Goal: Task Accomplishment & Management: Manage account settings

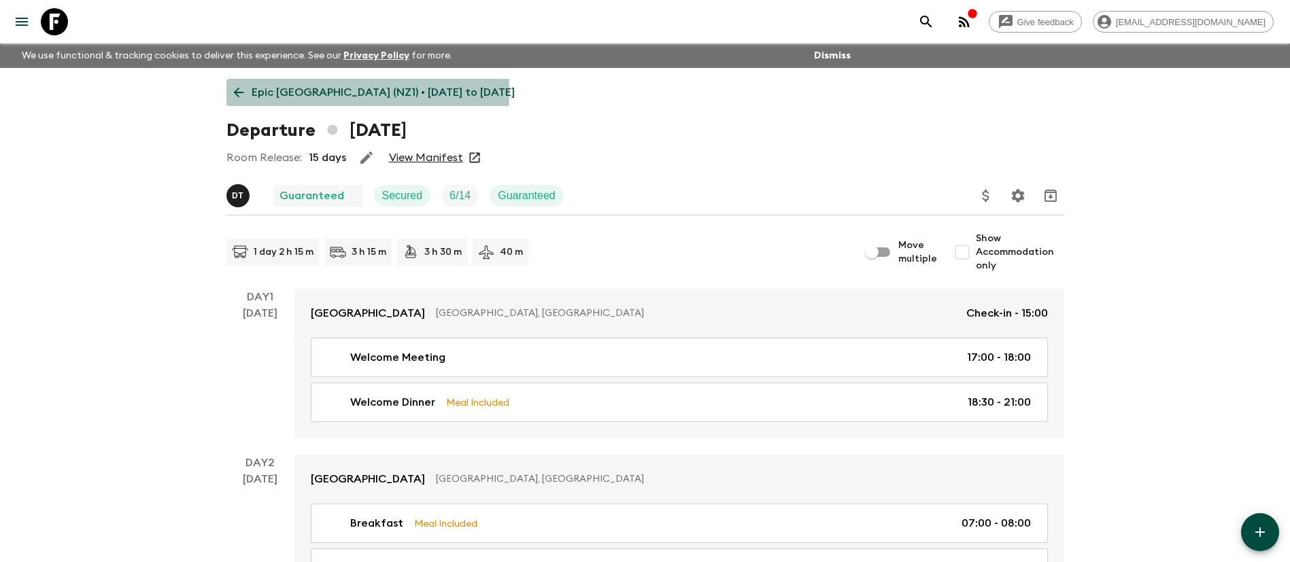
click at [245, 91] on icon at bounding box center [238, 92] width 15 height 15
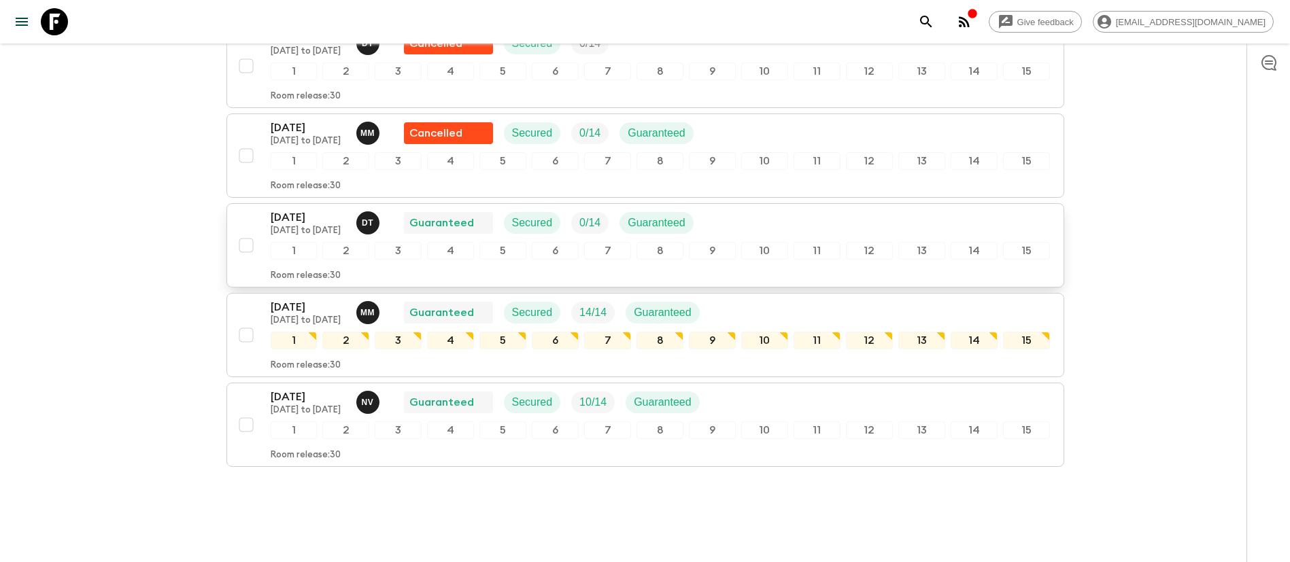
scroll to position [706, 0]
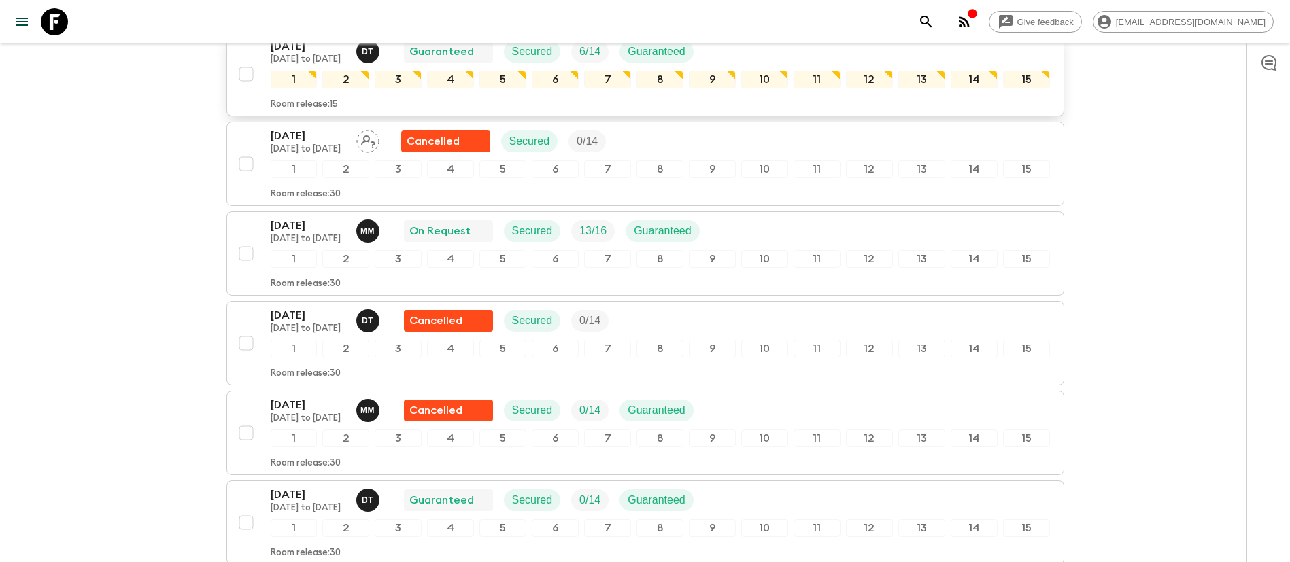
click at [245, 77] on input "checkbox" at bounding box center [245, 74] width 27 height 27
checkbox input "true"
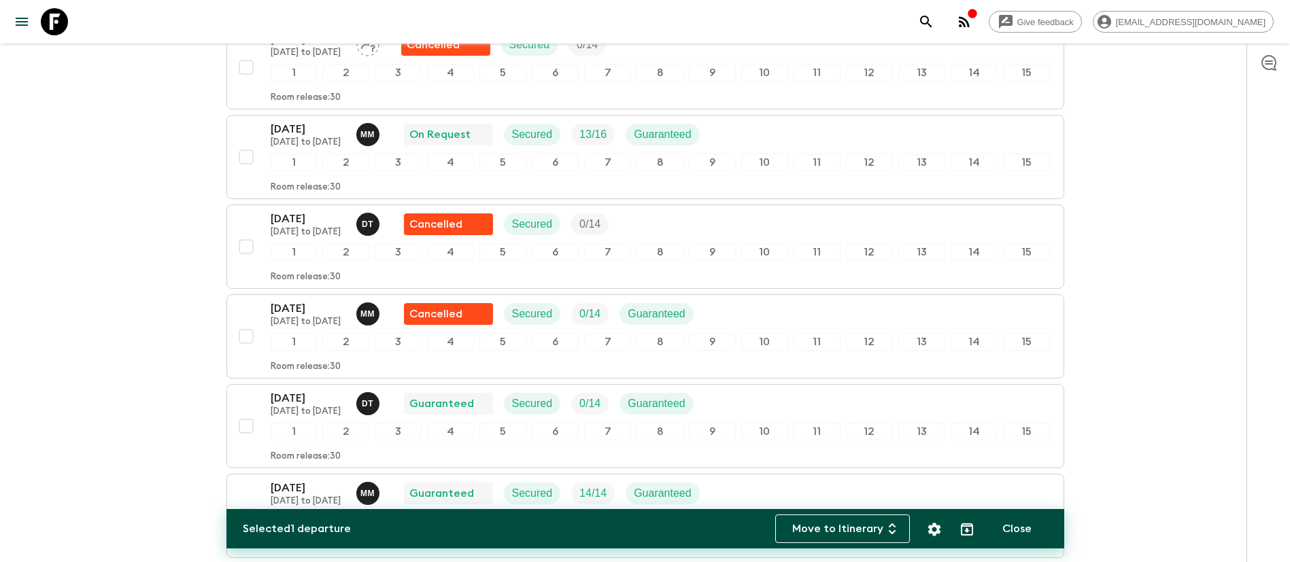
scroll to position [808, 0]
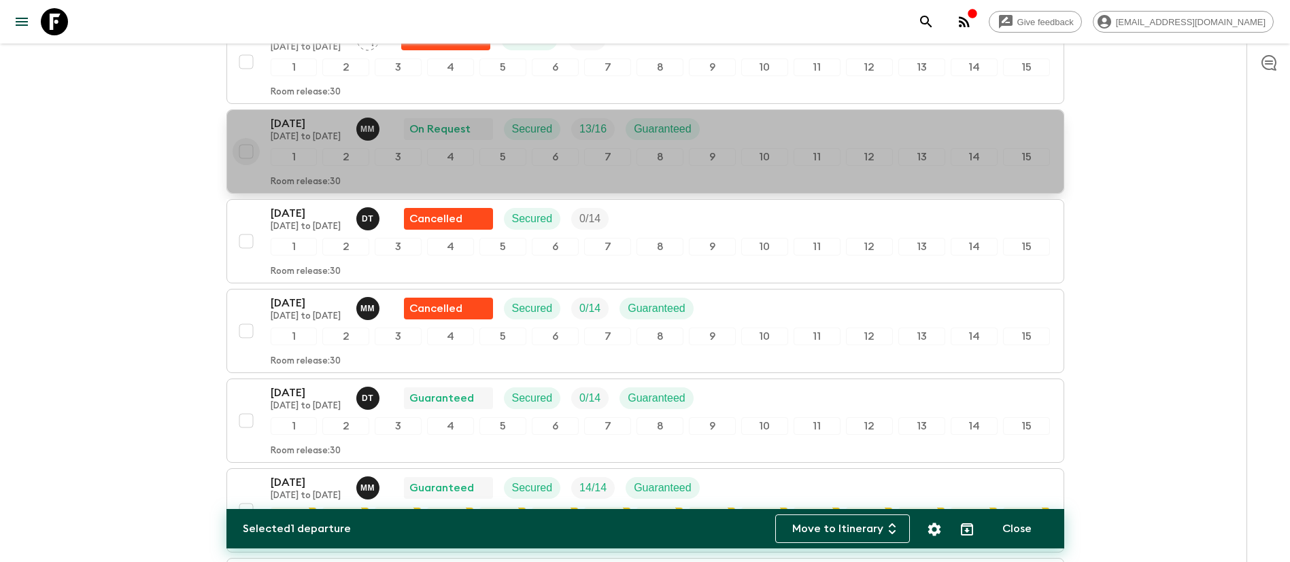
click at [249, 139] on input "checkbox" at bounding box center [245, 151] width 27 height 27
checkbox input "true"
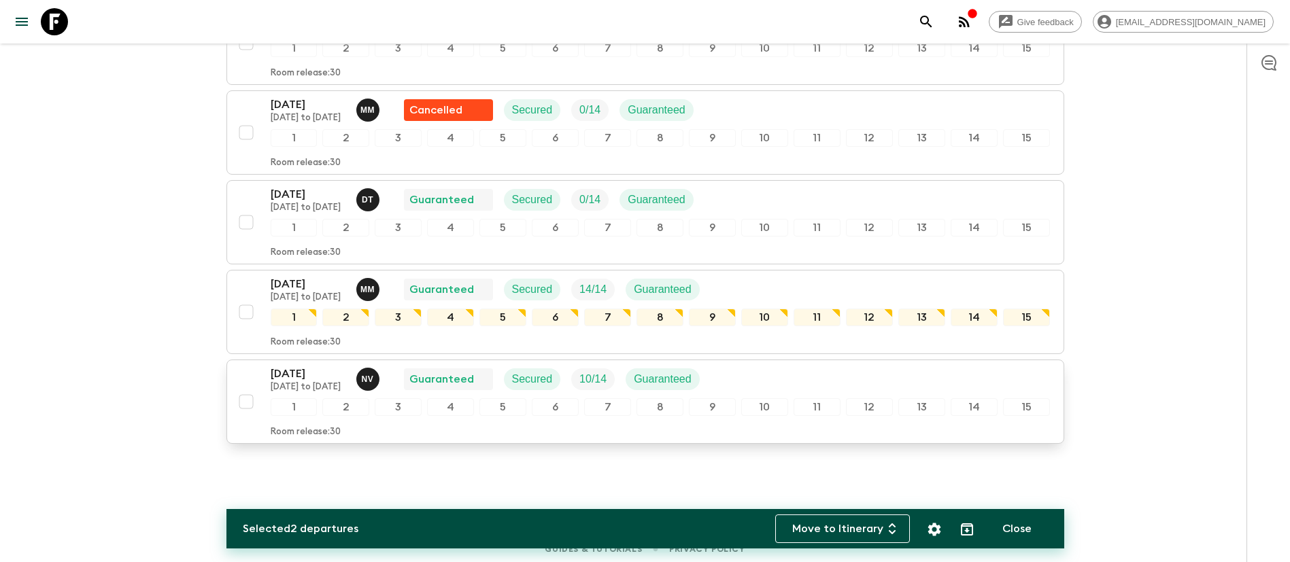
scroll to position [1012, 0]
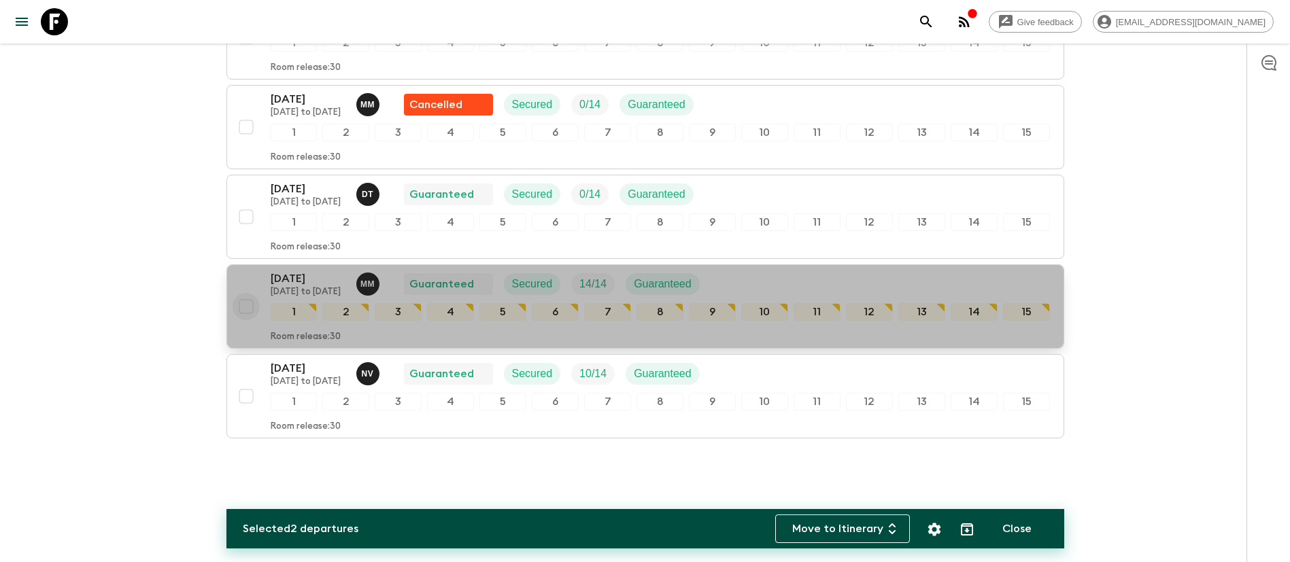
click at [247, 309] on input "checkbox" at bounding box center [245, 306] width 27 height 27
checkbox input "true"
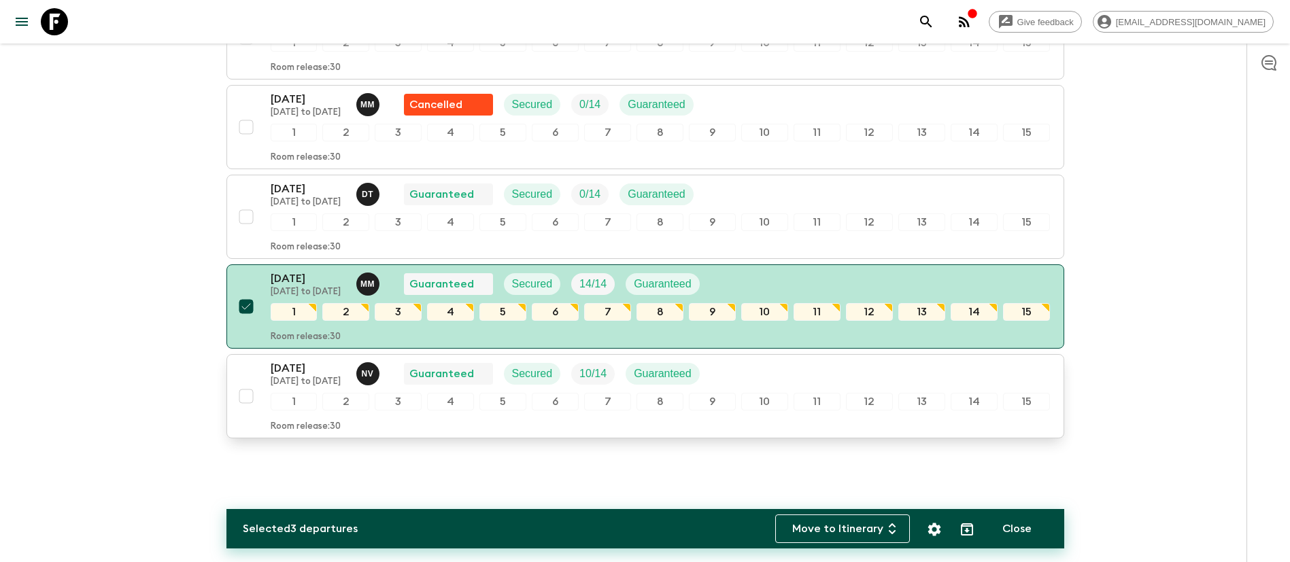
click at [236, 402] on input "checkbox" at bounding box center [245, 396] width 27 height 27
checkbox input "true"
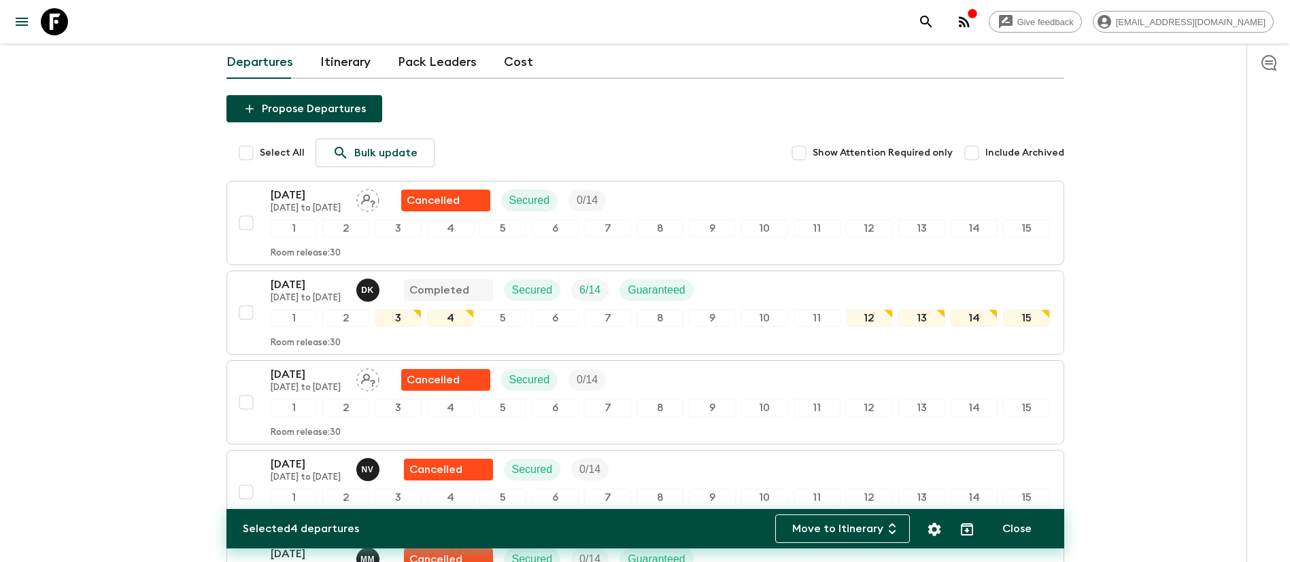
scroll to position [0, 0]
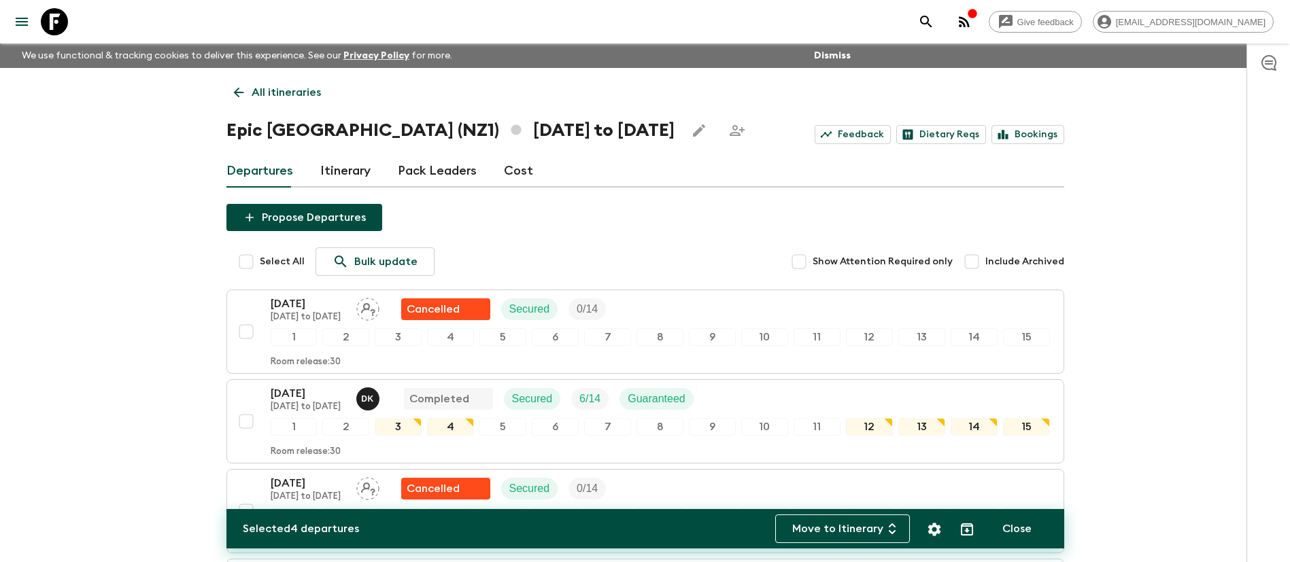
click at [808, 264] on input "Show Attention Required only" at bounding box center [798, 261] width 27 height 27
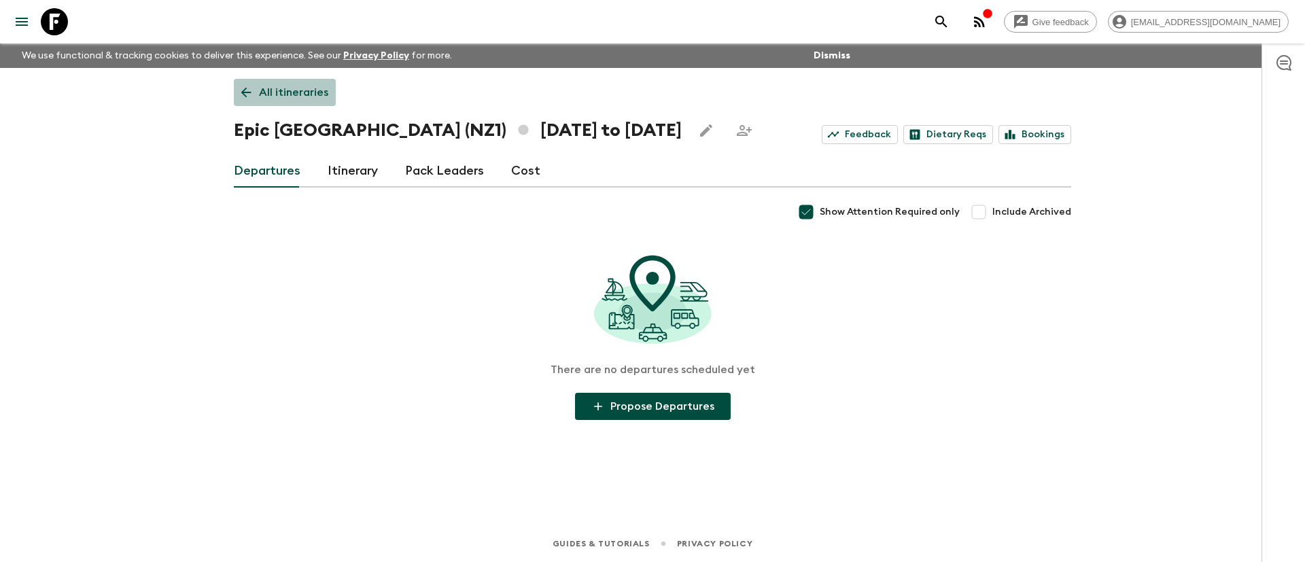
click at [249, 99] on icon at bounding box center [246, 92] width 15 height 15
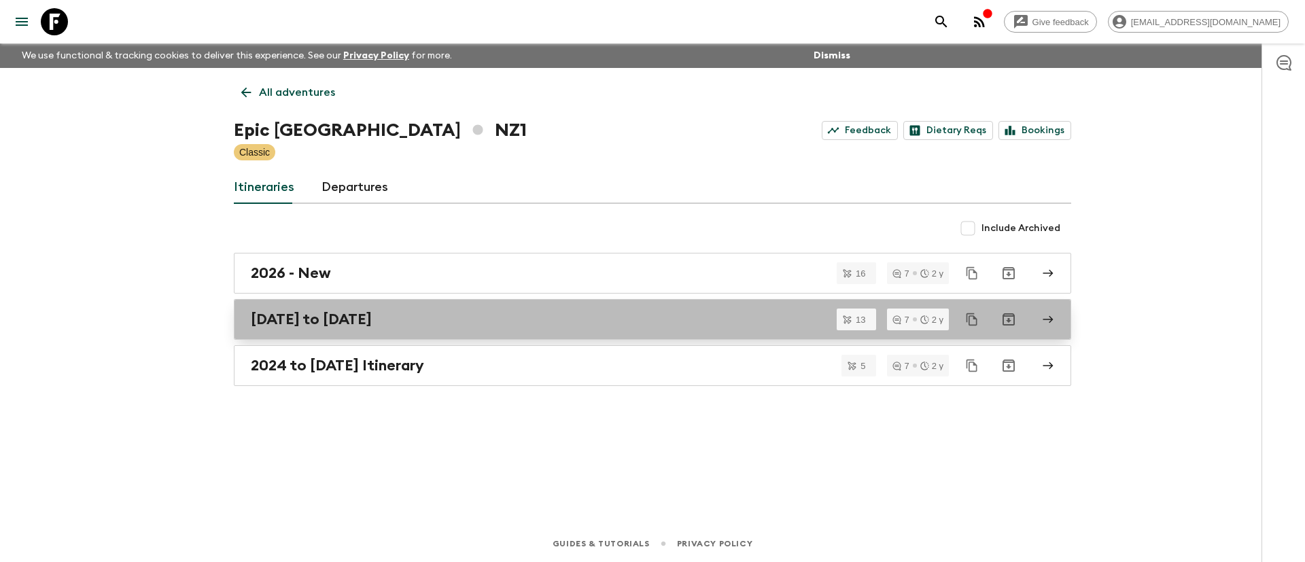
click at [410, 309] on link "[DATE] to [DATE]" at bounding box center [653, 319] width 838 height 41
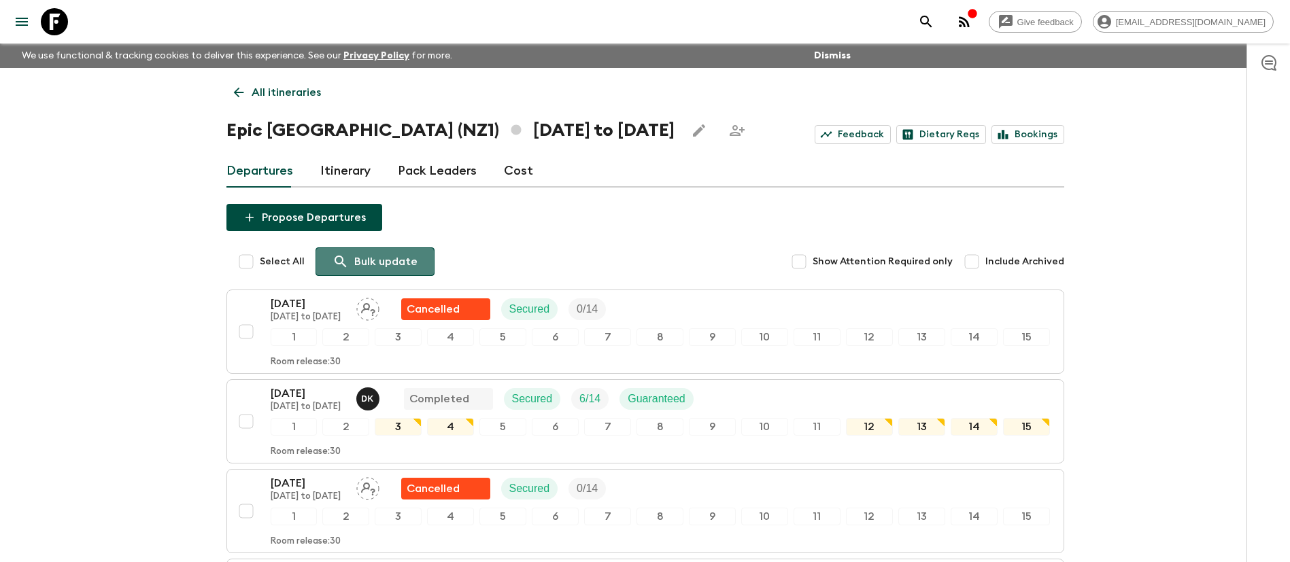
click at [349, 266] on div "Bulk update" at bounding box center [374, 262] width 85 height 16
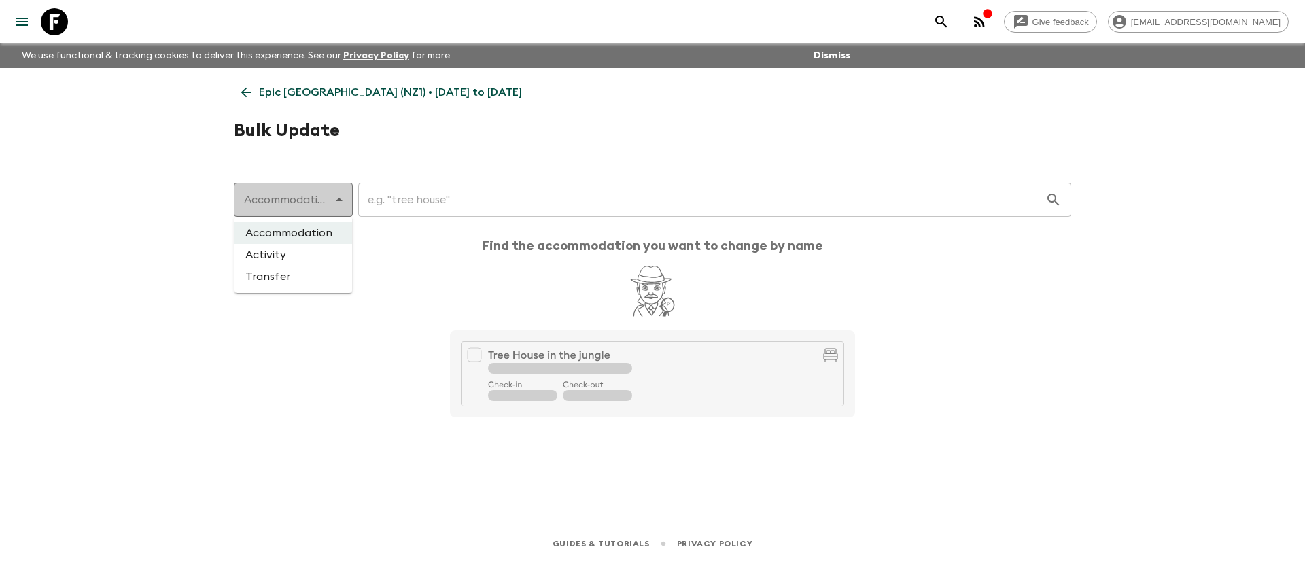
click at [349, 201] on body "Give feedback [EMAIL_ADDRESS][DOMAIN_NAME] We use functional & tracking cookies…" at bounding box center [652, 281] width 1305 height 562
click at [337, 256] on li "Activity" at bounding box center [294, 255] width 118 height 22
type input "activity"
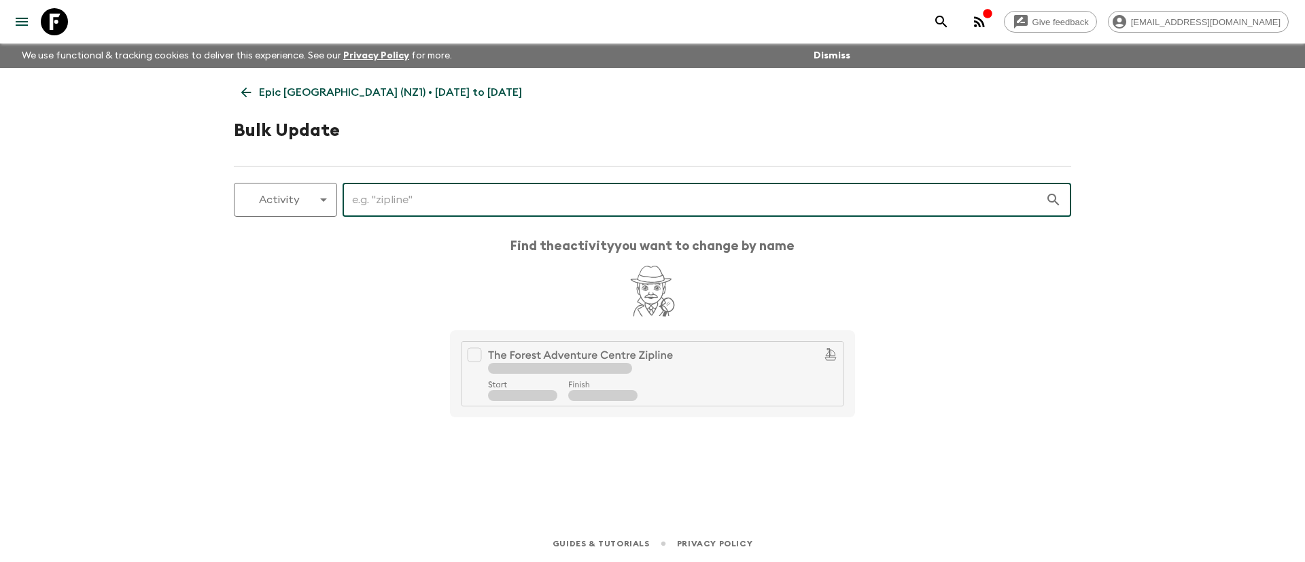
click at [396, 201] on input "text" at bounding box center [694, 200] width 703 height 38
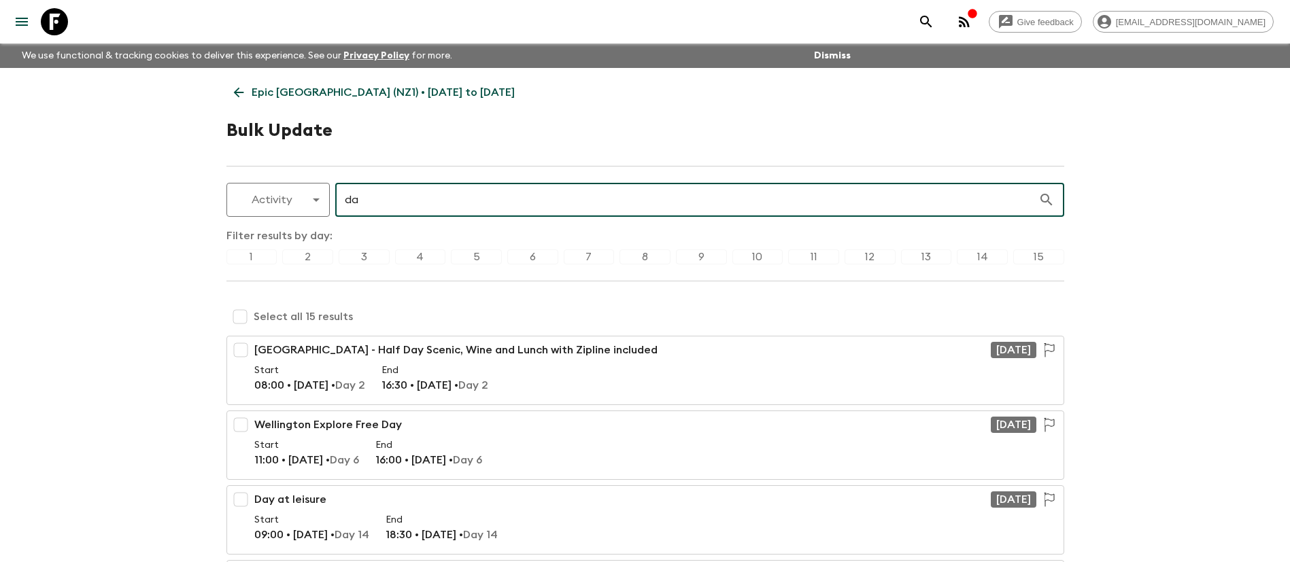
type input "d"
type input "G"
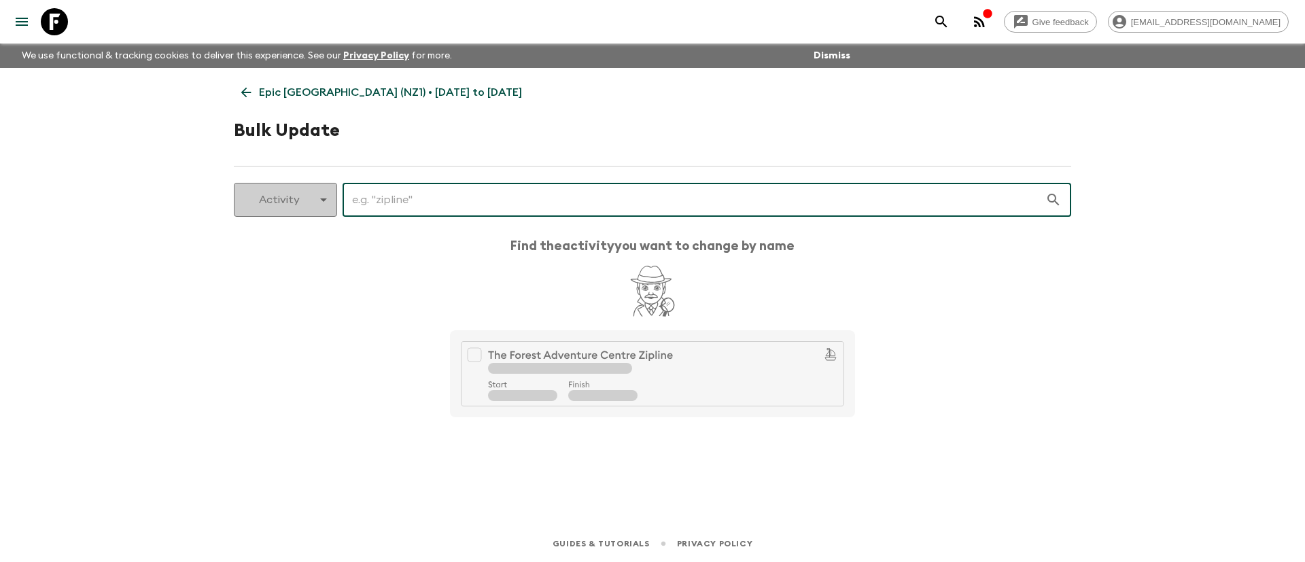
click at [316, 205] on body "Give feedback [EMAIL_ADDRESS][DOMAIN_NAME] We use functional & tracking cookies…" at bounding box center [652, 281] width 1305 height 562
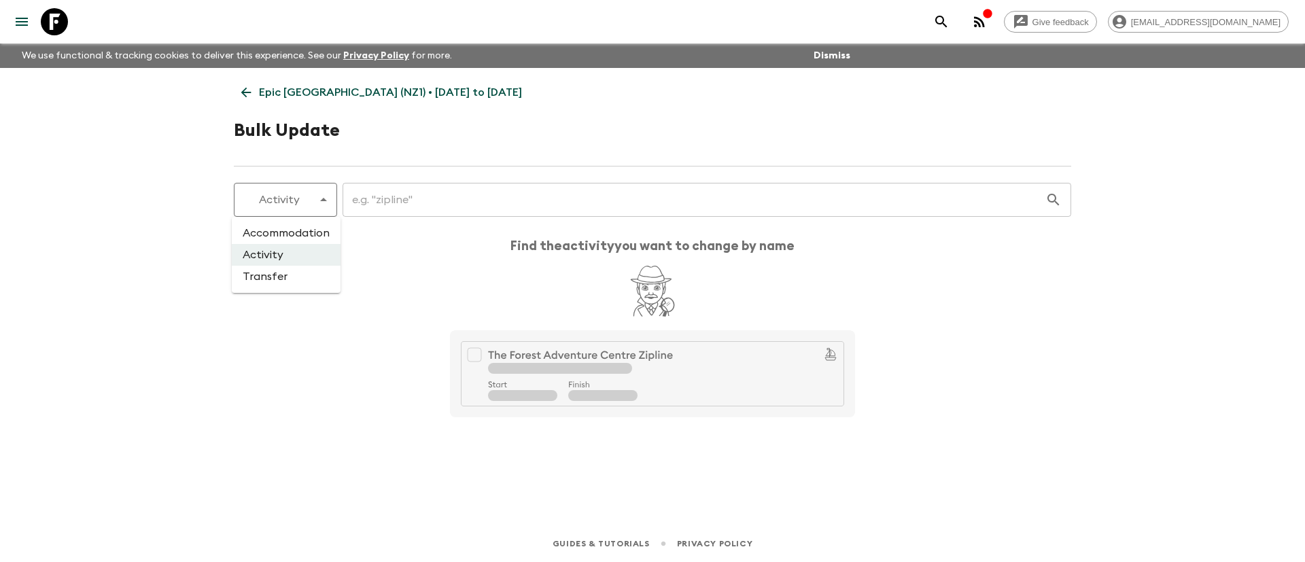
click at [295, 360] on div at bounding box center [652, 281] width 1305 height 562
click at [245, 85] on icon at bounding box center [246, 92] width 15 height 15
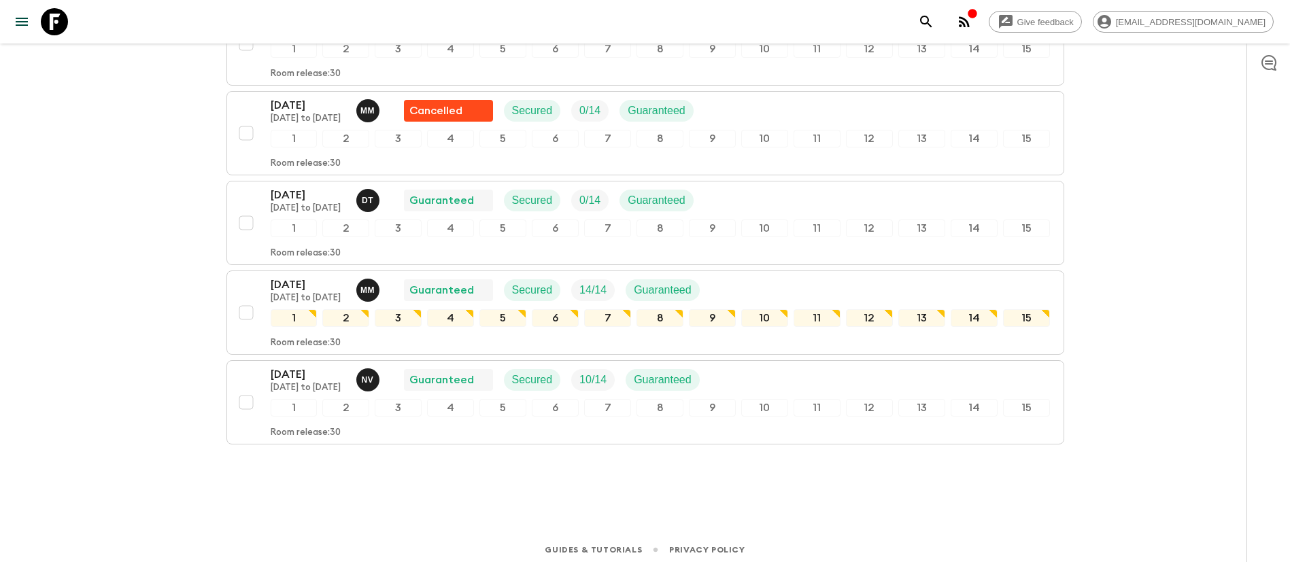
scroll to position [1012, 0]
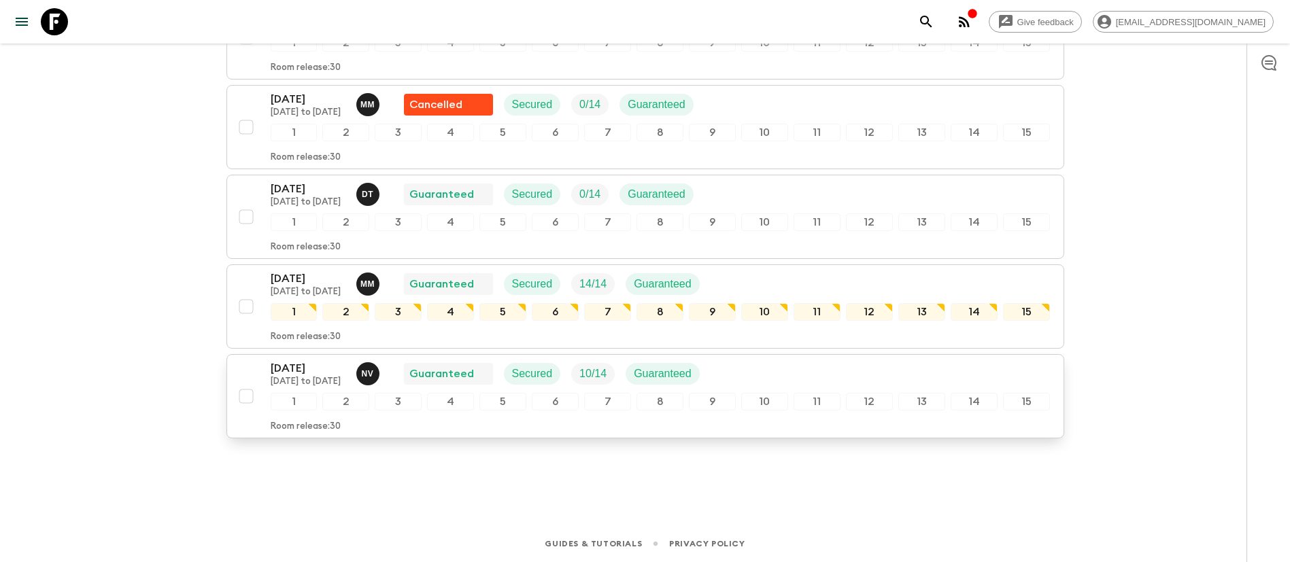
click at [243, 400] on input "checkbox" at bounding box center [245, 396] width 27 height 27
checkbox input "true"
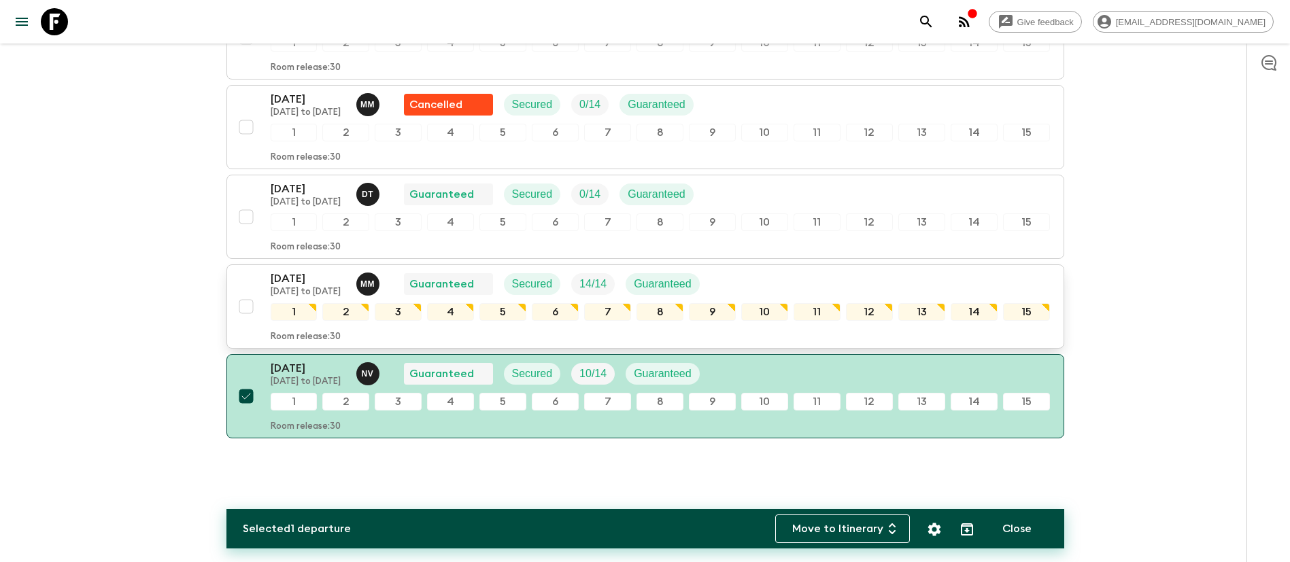
click at [243, 303] on input "checkbox" at bounding box center [245, 306] width 27 height 27
checkbox input "true"
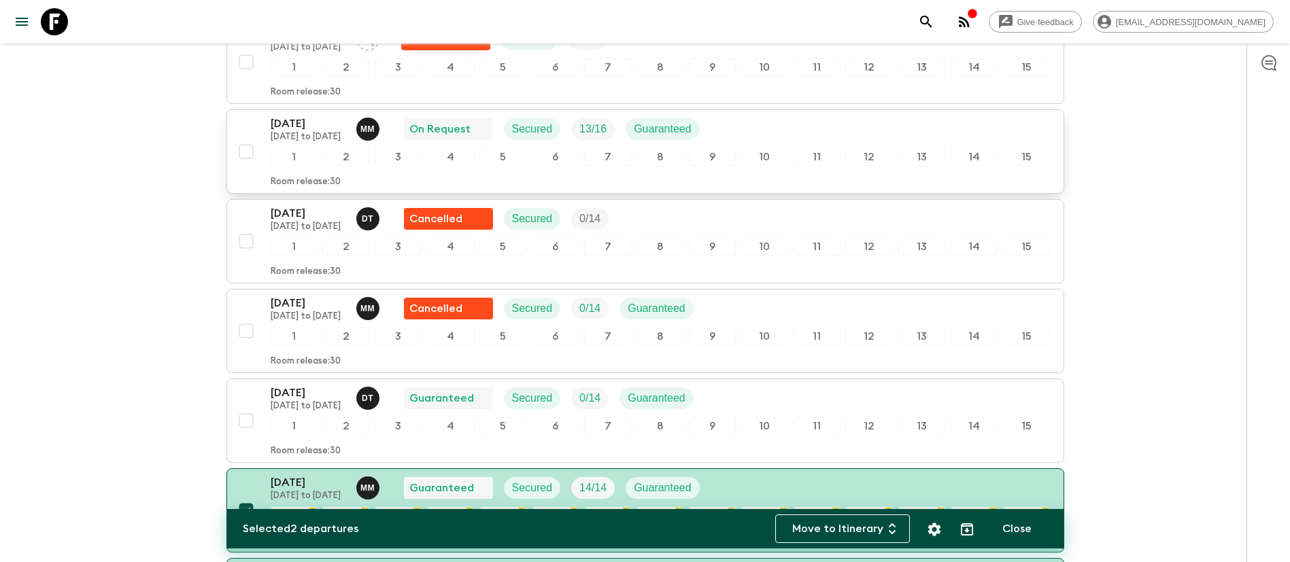
click at [248, 147] on input "checkbox" at bounding box center [245, 151] width 27 height 27
checkbox input "true"
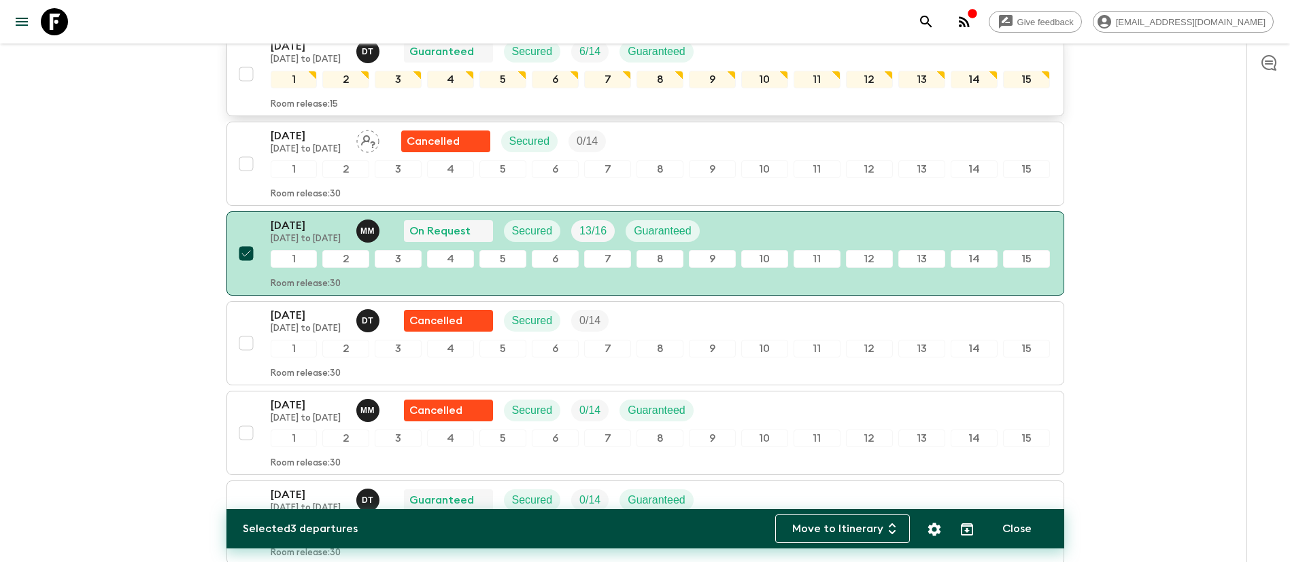
scroll to position [604, 0]
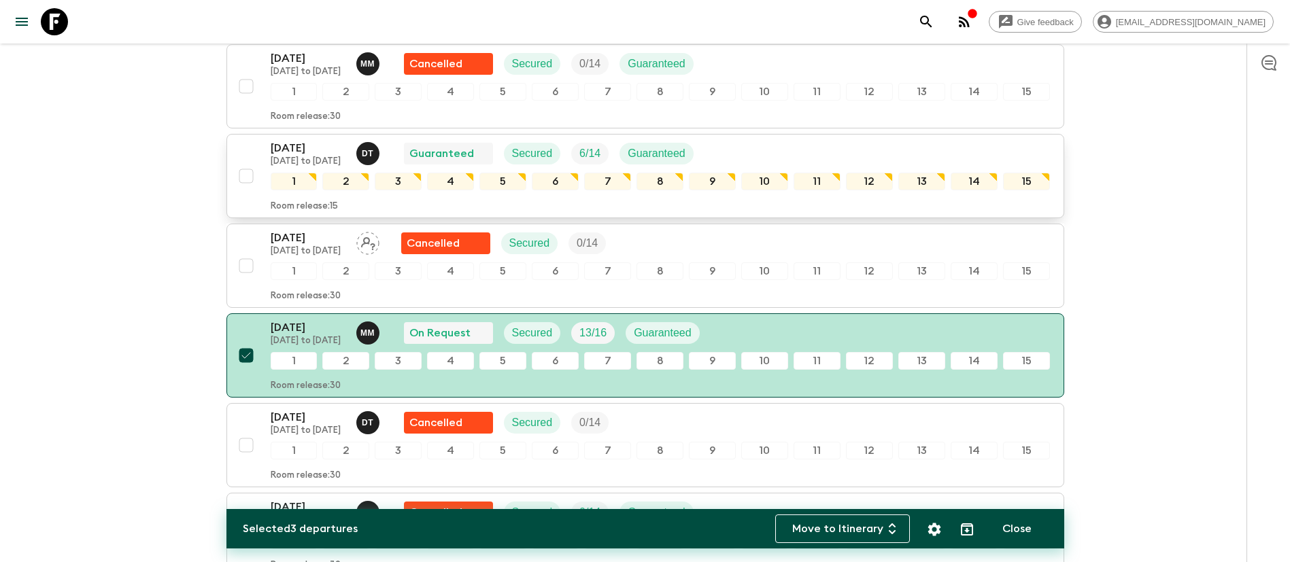
click at [243, 171] on input "checkbox" at bounding box center [245, 175] width 27 height 27
checkbox input "true"
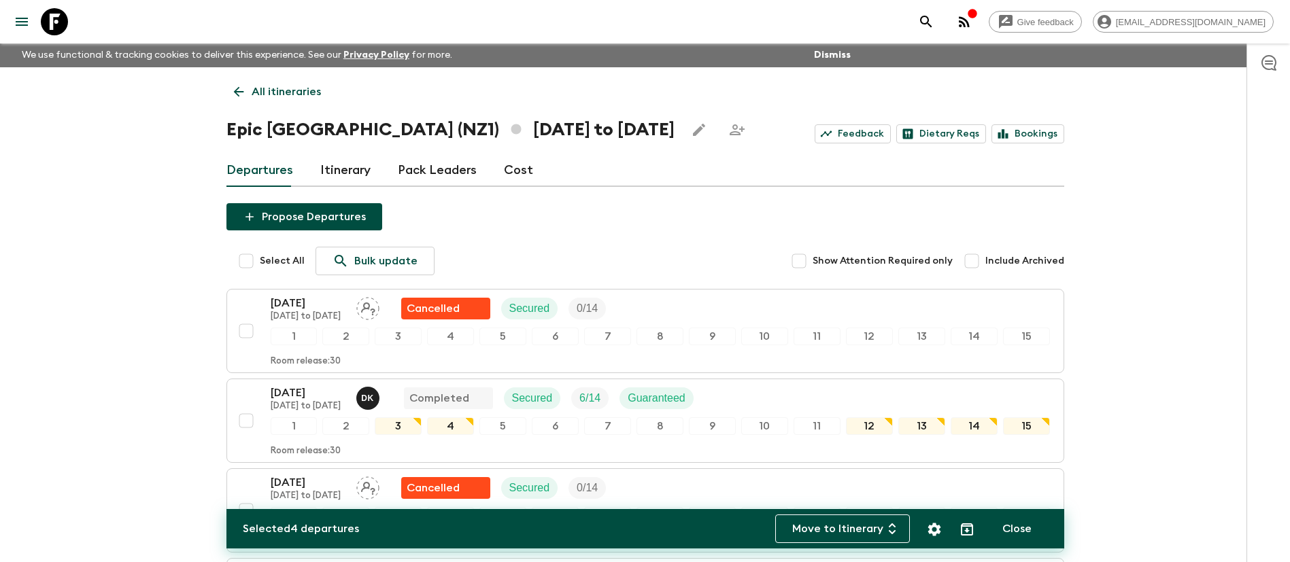
scroll to position [0, 0]
click at [375, 267] on p "Bulk update" at bounding box center [385, 262] width 63 height 16
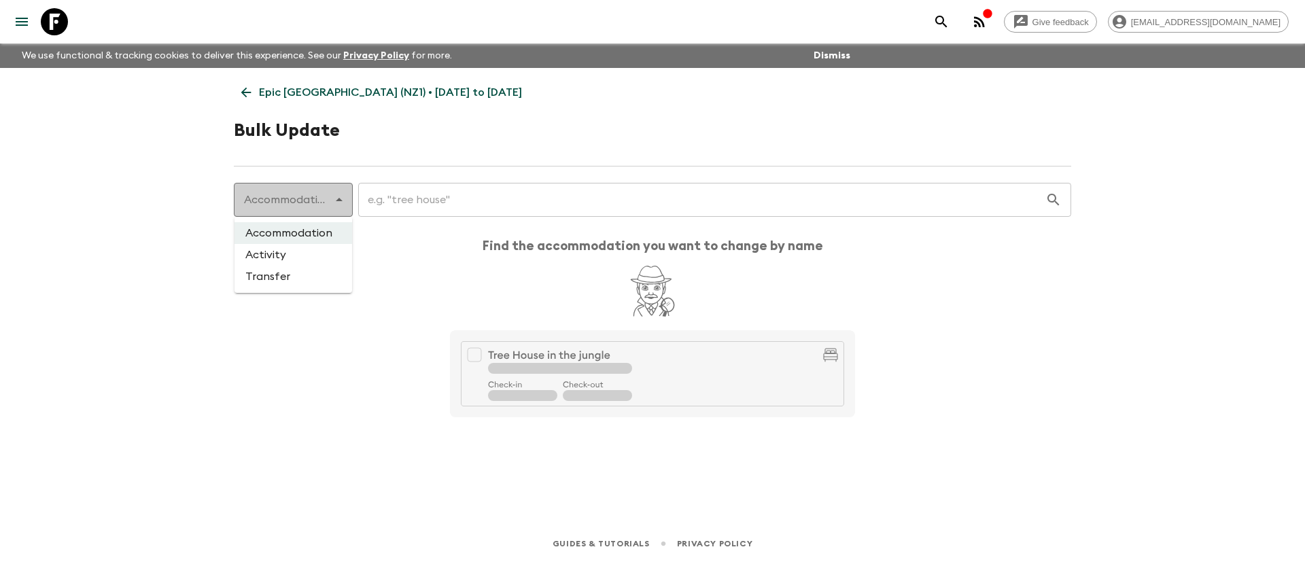
click at [317, 203] on body "Give feedback [EMAIL_ADDRESS][DOMAIN_NAME] We use functional & tracking cookies…" at bounding box center [652, 281] width 1305 height 562
click at [293, 259] on li "Activity" at bounding box center [294, 255] width 118 height 22
type input "activity"
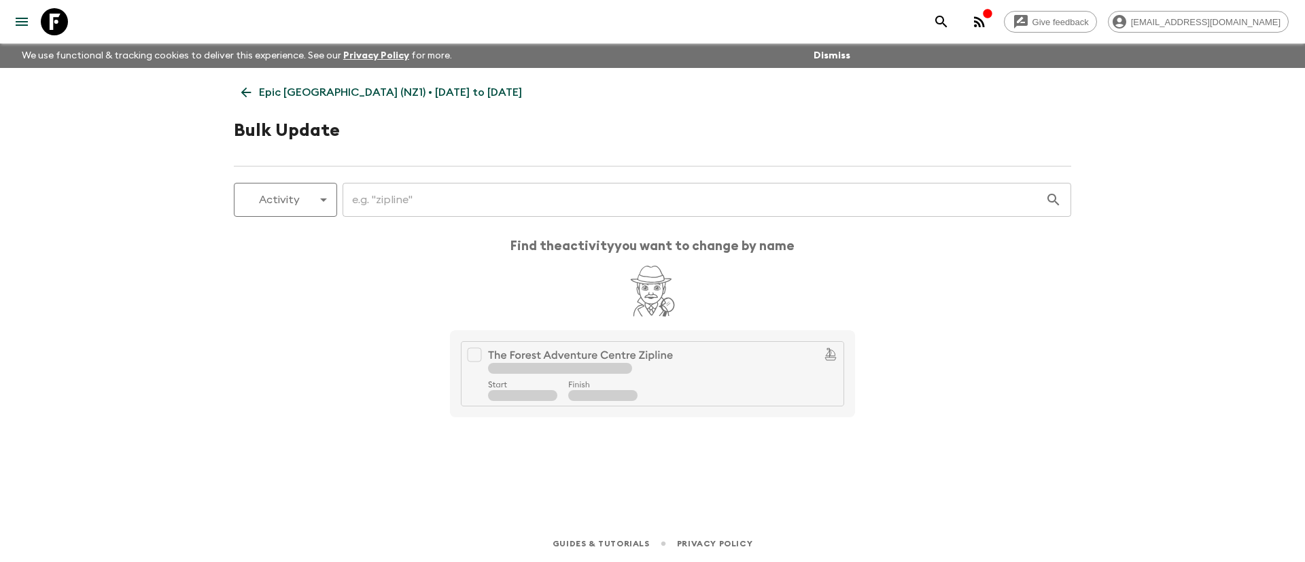
click at [511, 203] on input "text" at bounding box center [694, 200] width 703 height 38
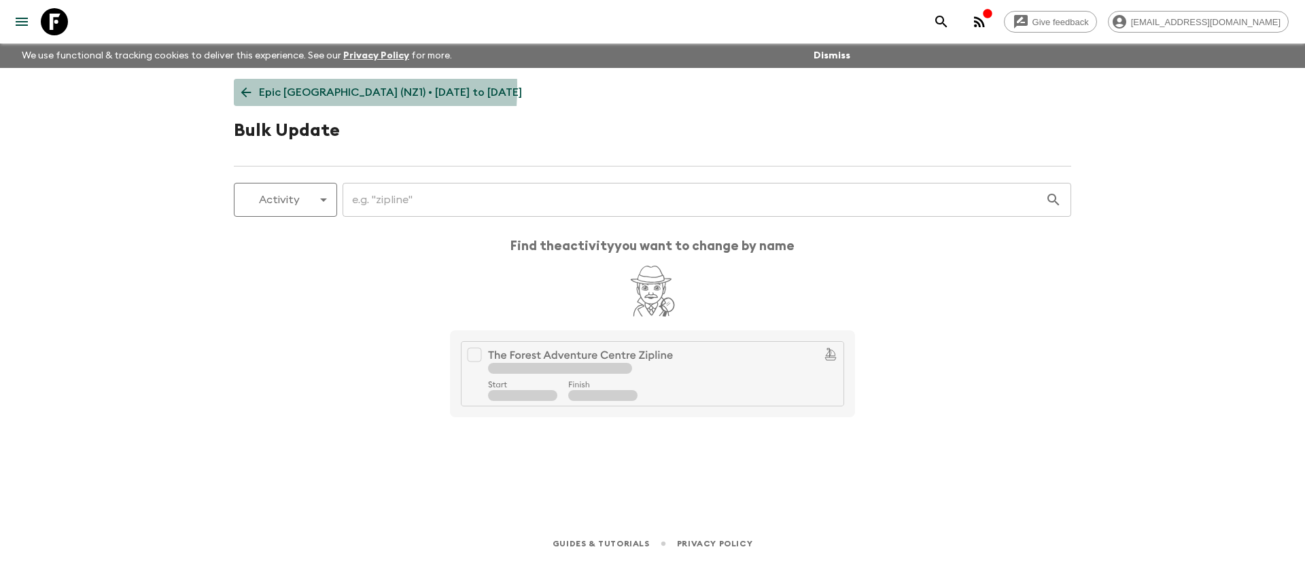
click at [240, 87] on icon at bounding box center [246, 92] width 15 height 15
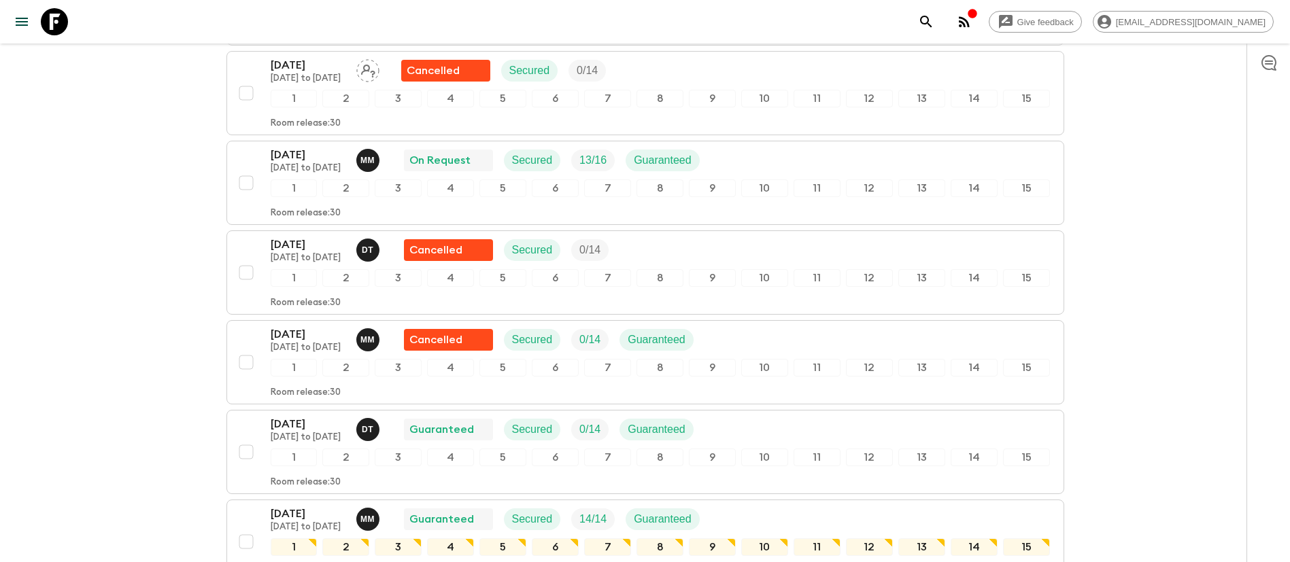
scroll to position [1012, 0]
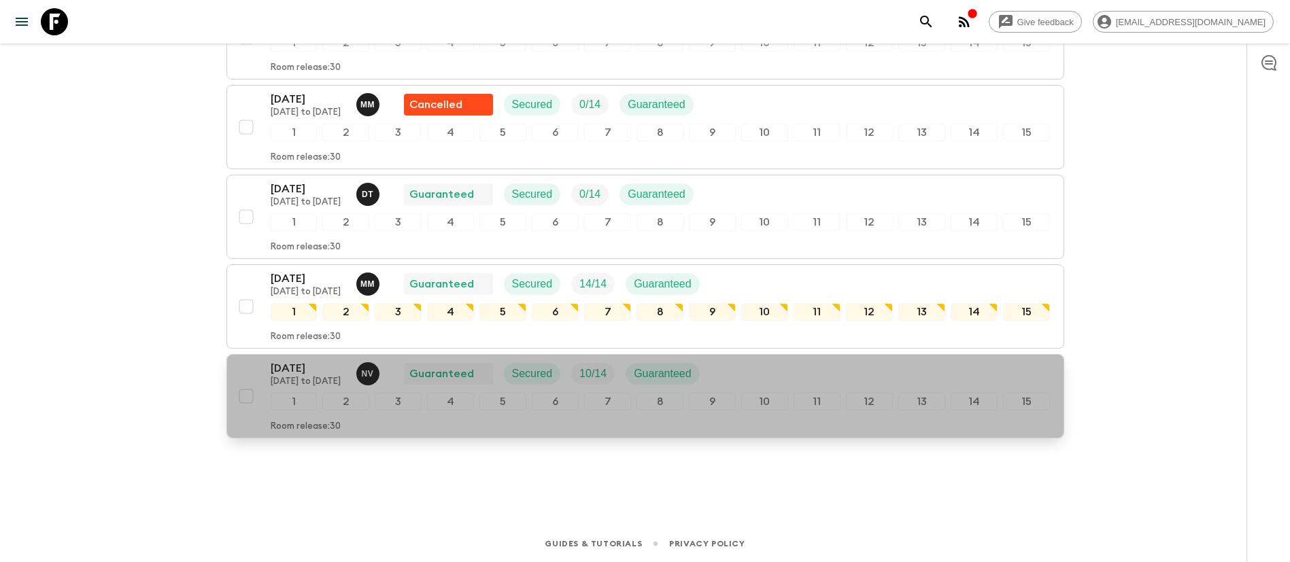
click at [293, 370] on p "[DATE]" at bounding box center [308, 368] width 75 height 16
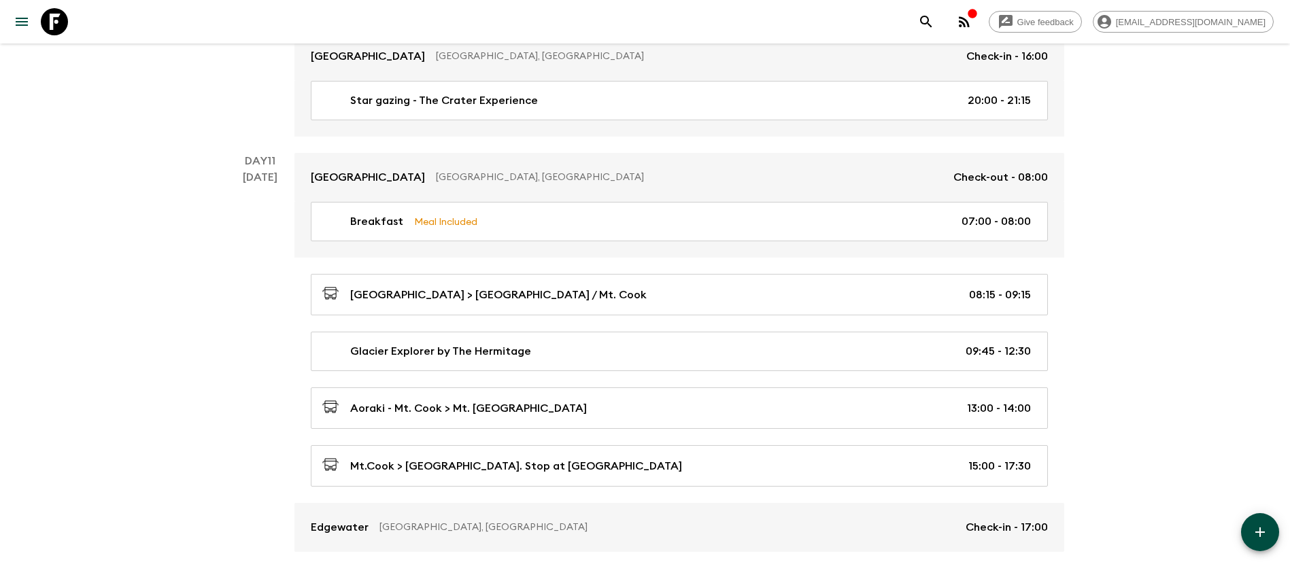
scroll to position [3324, 0]
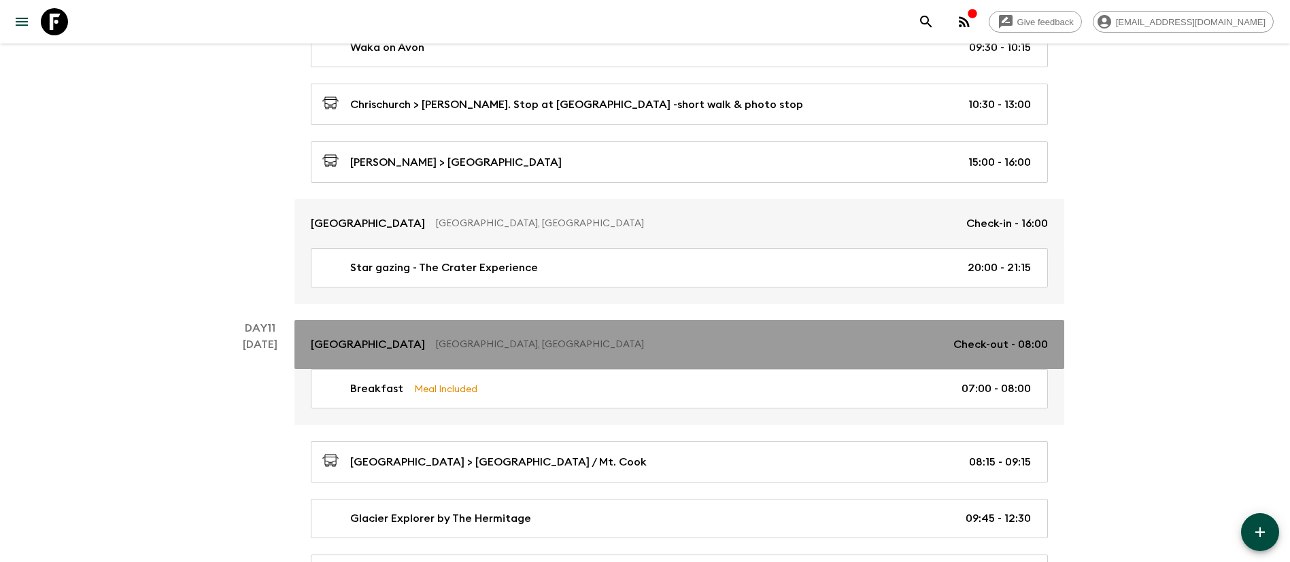
click at [707, 328] on link "[GEOGRAPHIC_DATA], [GEOGRAPHIC_DATA] Check-out - 08:00" at bounding box center [679, 344] width 770 height 49
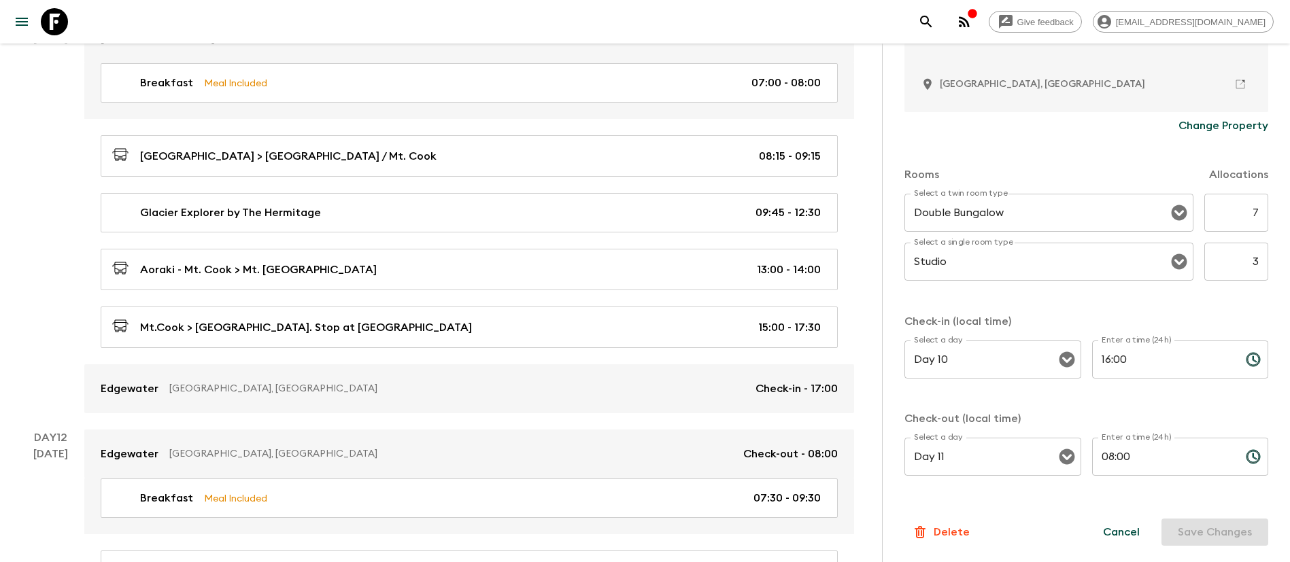
scroll to position [27, 0]
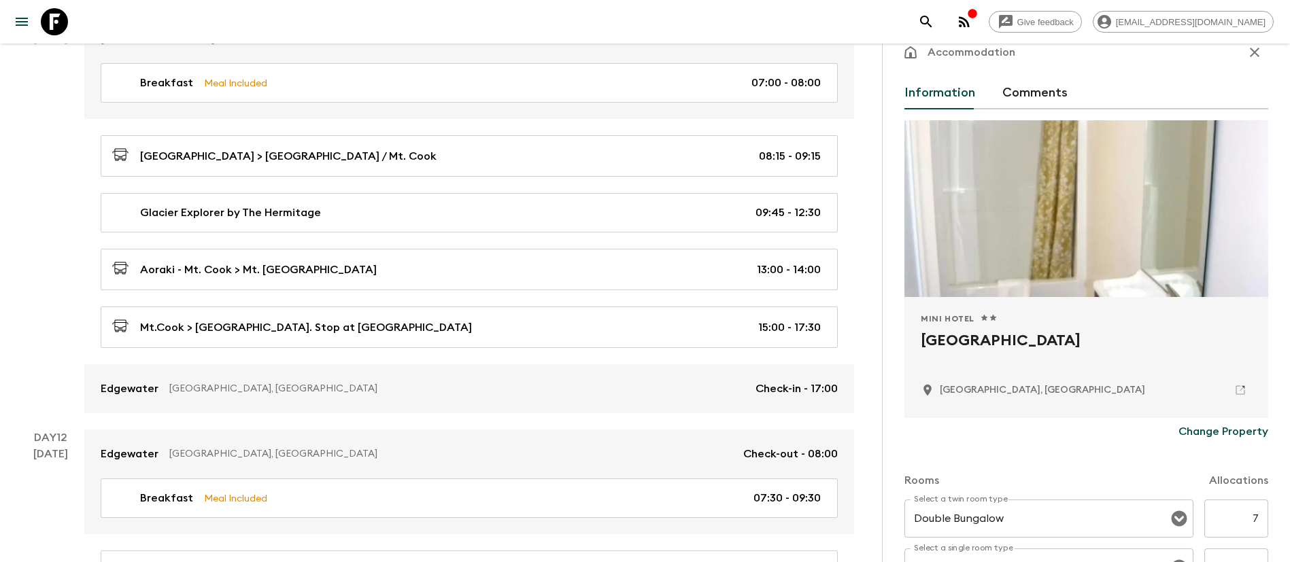
click at [1246, 56] on icon "button" at bounding box center [1254, 52] width 16 height 16
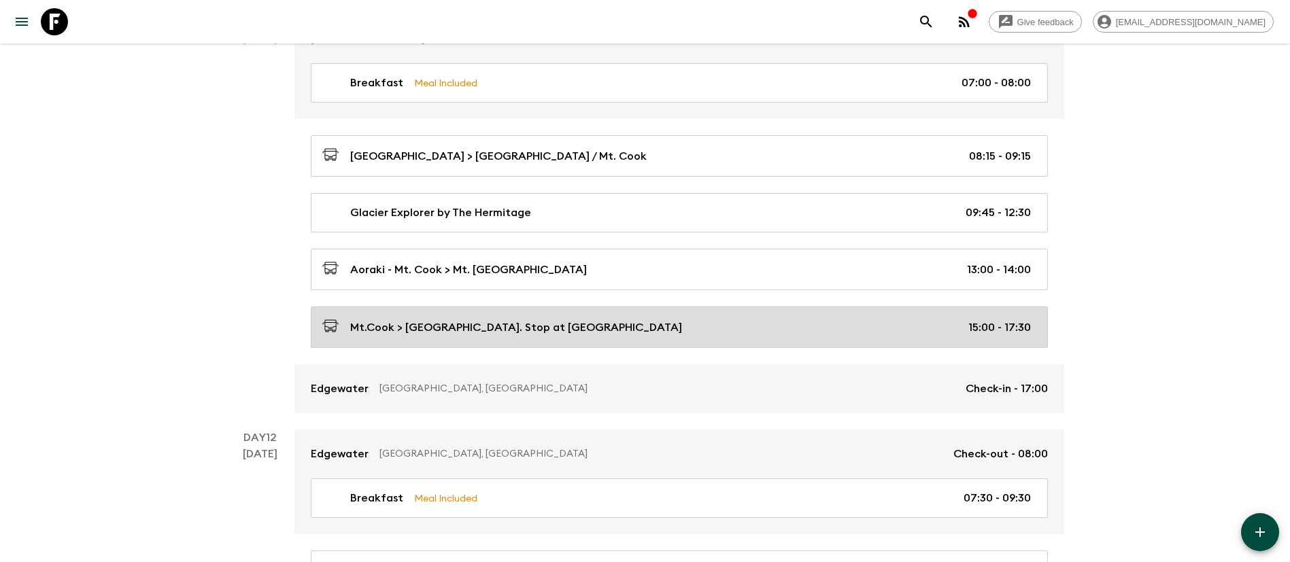
click at [638, 337] on link "Mt.Cook > [GEOGRAPHIC_DATA]. Stop at [GEOGRAPHIC_DATA] 15:00 - 17:30" at bounding box center [679, 327] width 737 height 41
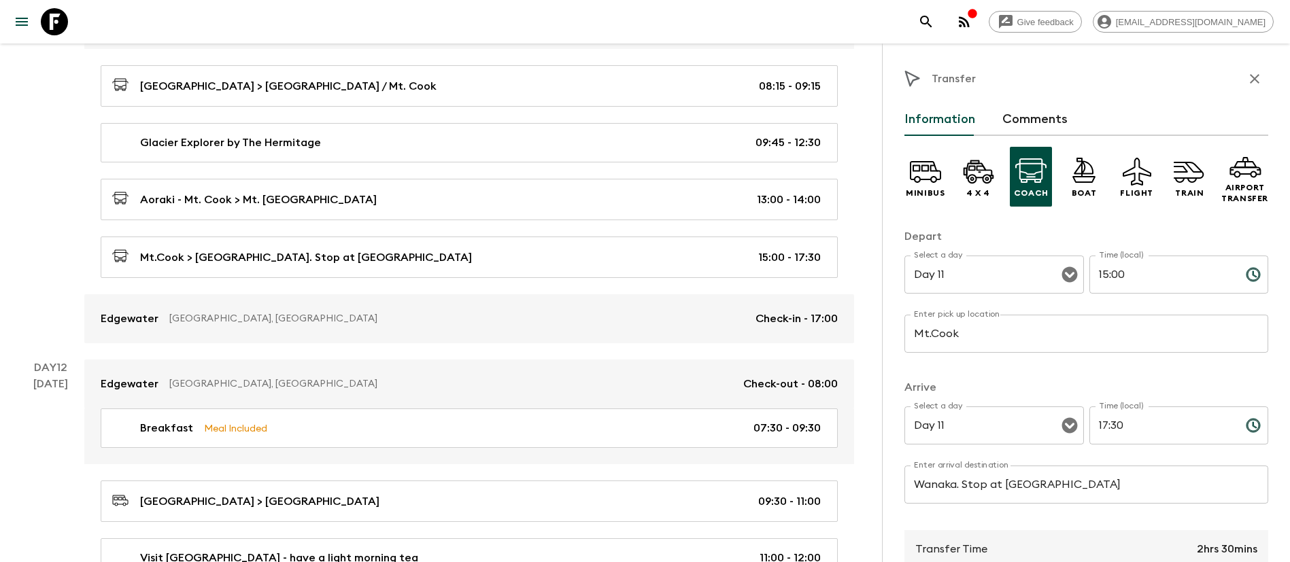
scroll to position [3732, 0]
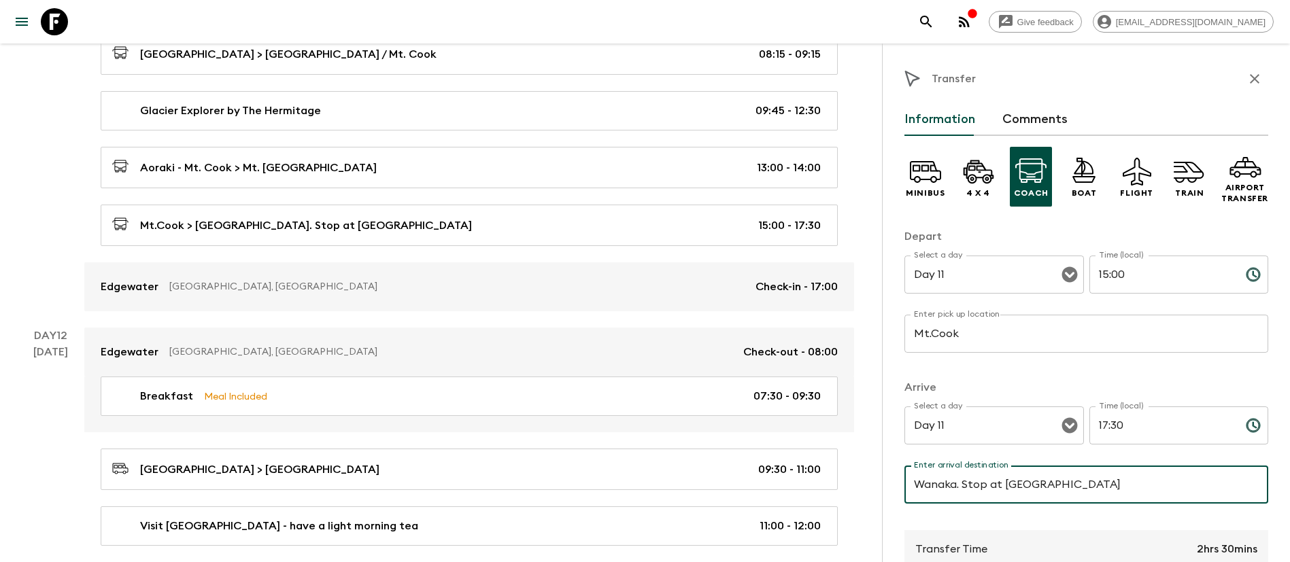
click at [1158, 482] on input "Wanaka. Stop at [GEOGRAPHIC_DATA]" at bounding box center [1086, 485] width 364 height 38
type input "Wanaka"
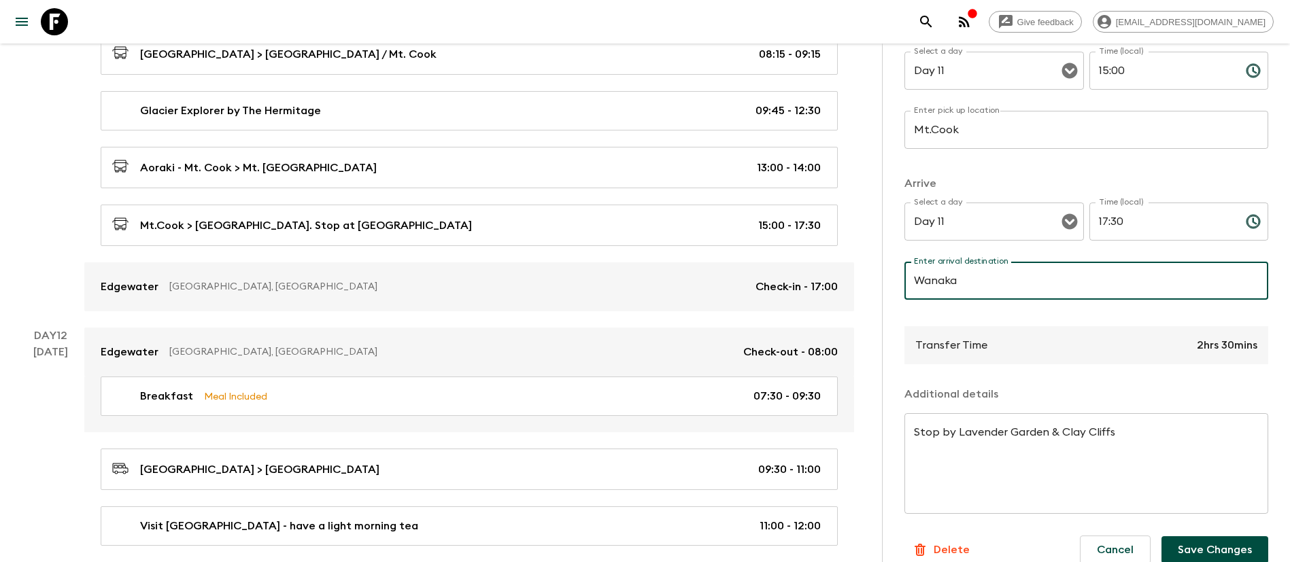
scroll to position [222, 0]
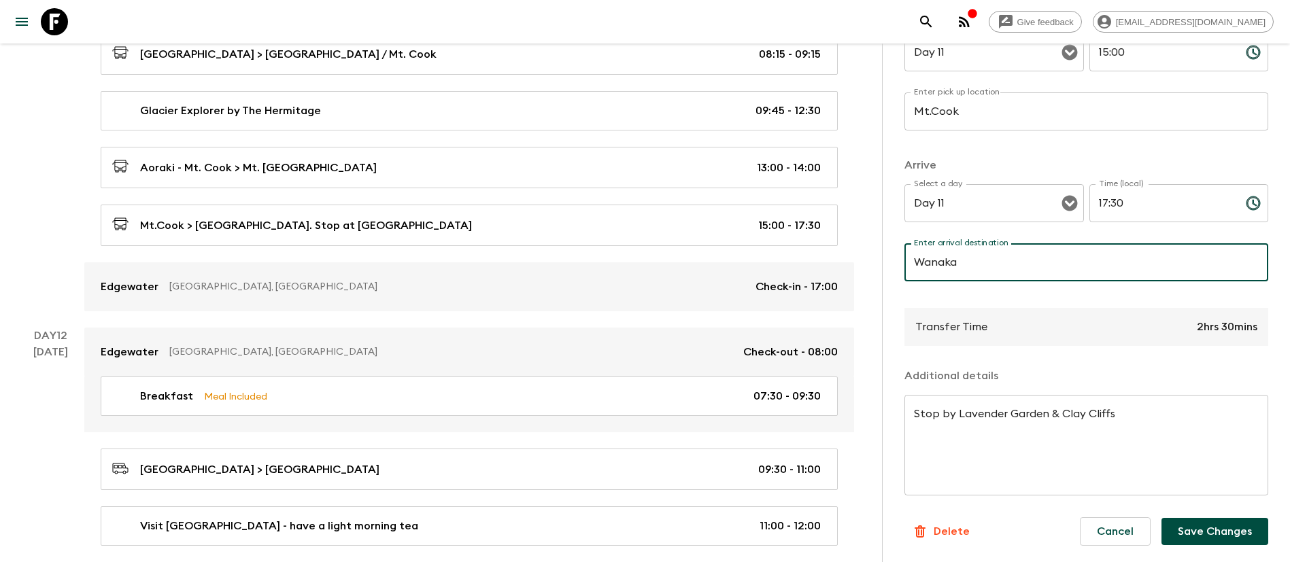
click at [1186, 525] on button "Save Changes" at bounding box center [1214, 531] width 107 height 27
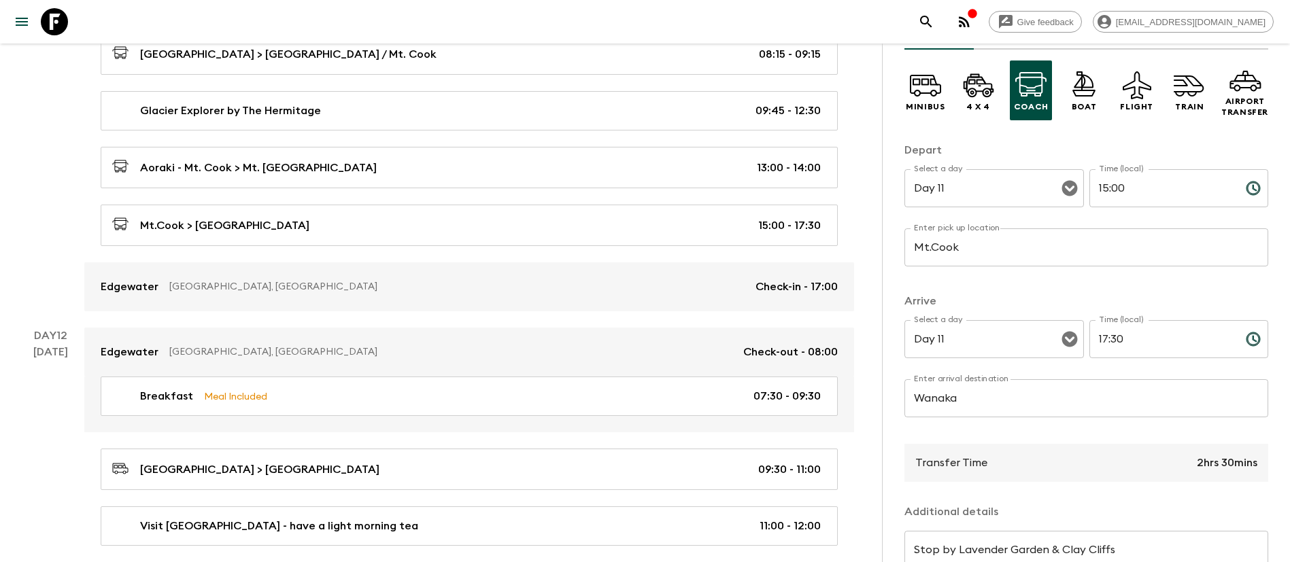
scroll to position [0, 0]
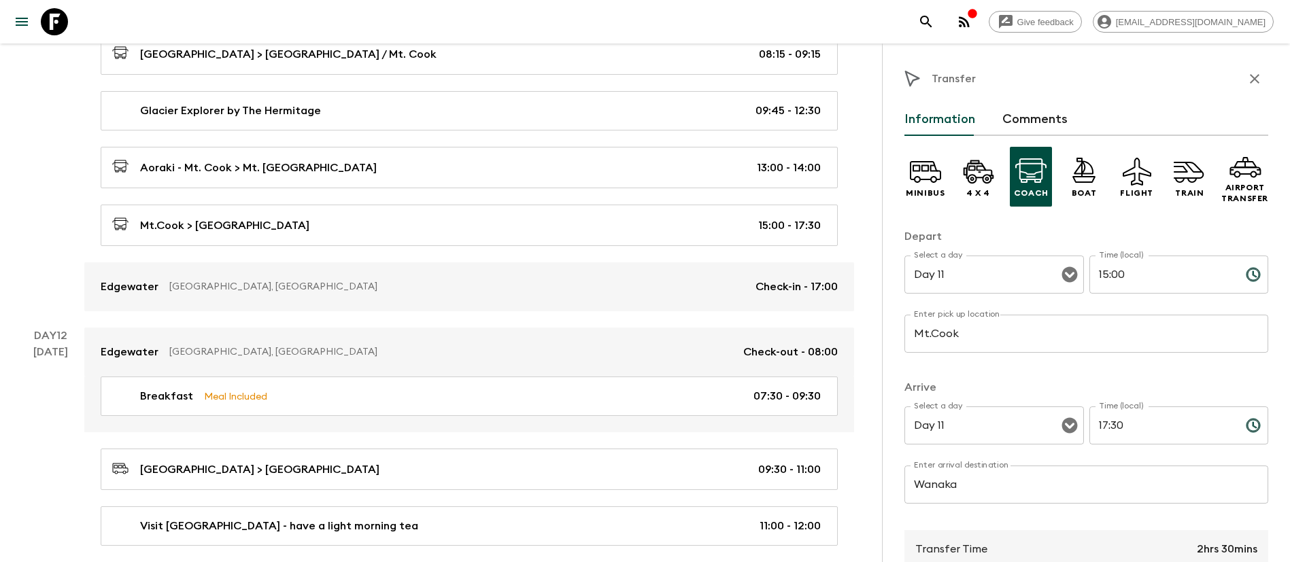
click at [1246, 76] on icon "button" at bounding box center [1254, 79] width 16 height 16
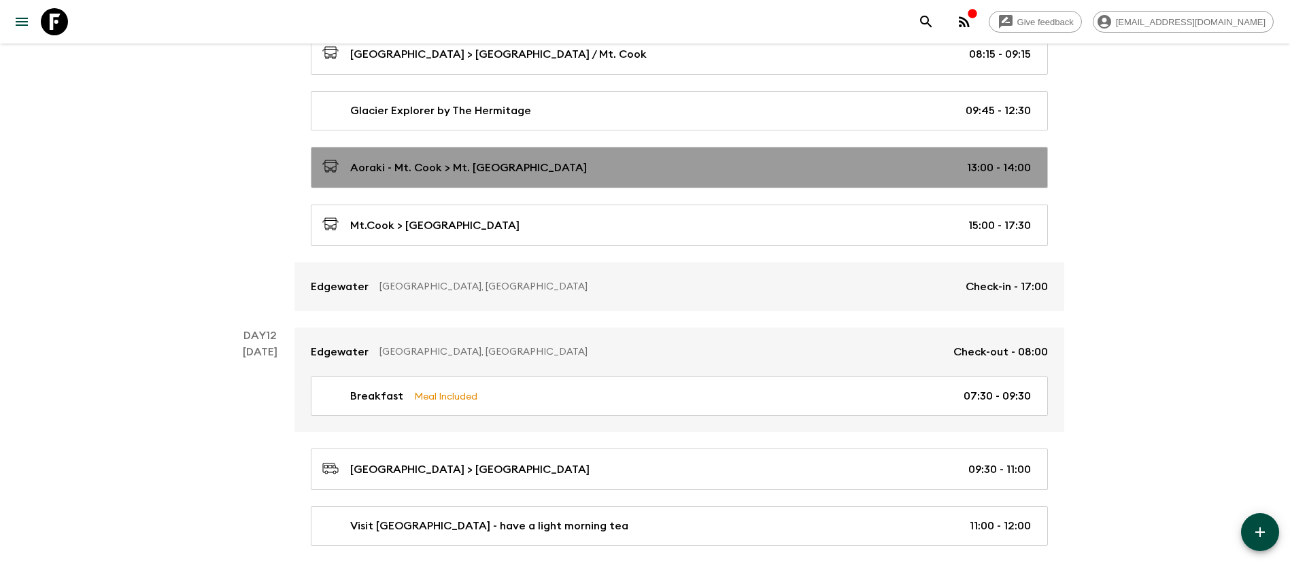
click at [702, 184] on link "Aoraki - Mt. Cook > Mt. [GEOGRAPHIC_DATA] 13:00 - 14:00" at bounding box center [679, 167] width 737 height 41
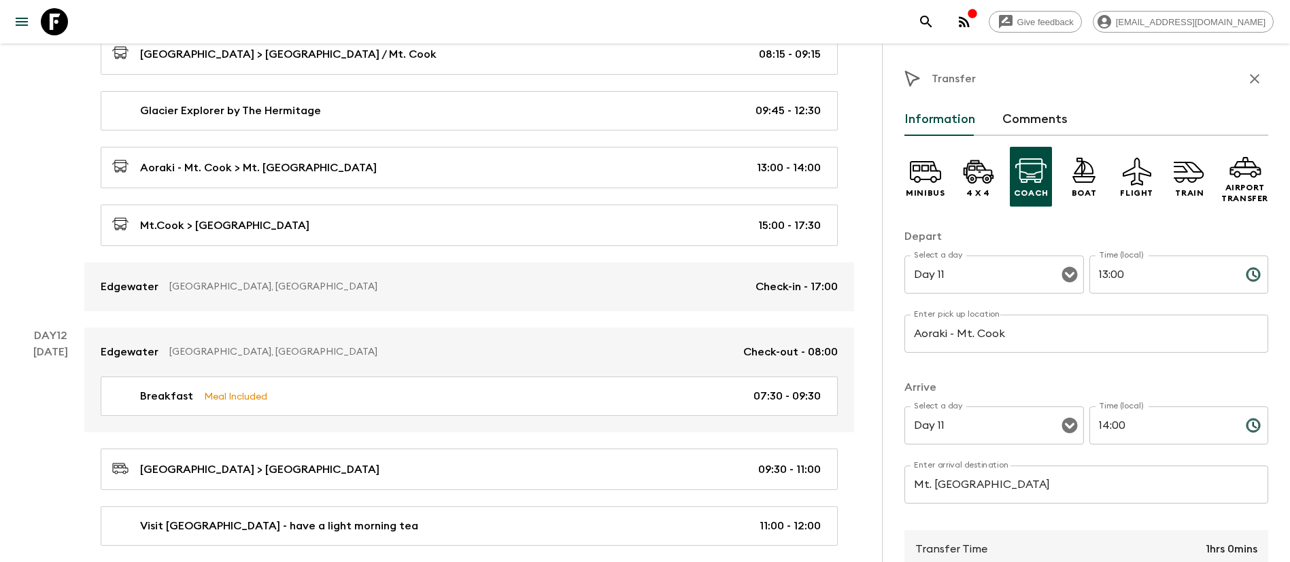
click at [1246, 82] on icon "button" at bounding box center [1254, 79] width 16 height 16
